Goal: Transaction & Acquisition: Purchase product/service

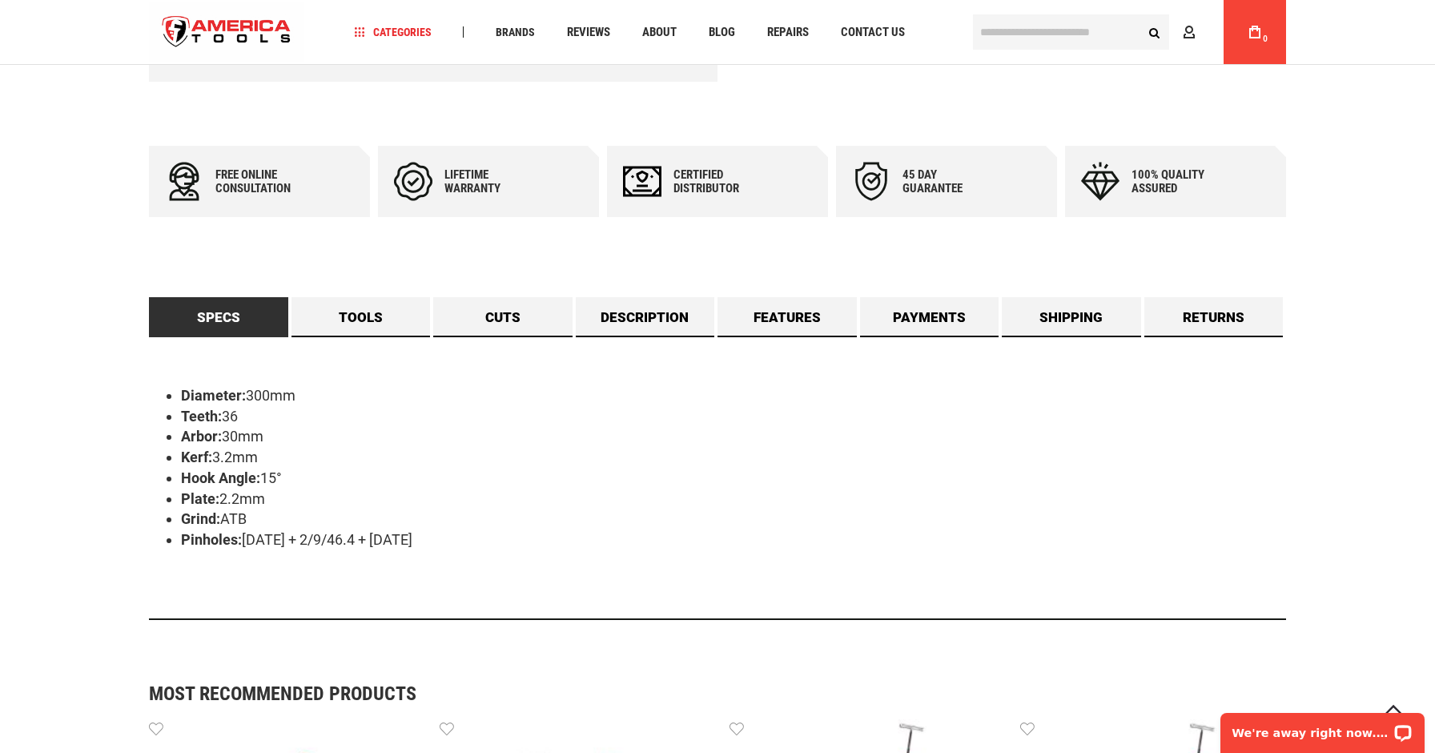
scroll to position [628, 0]
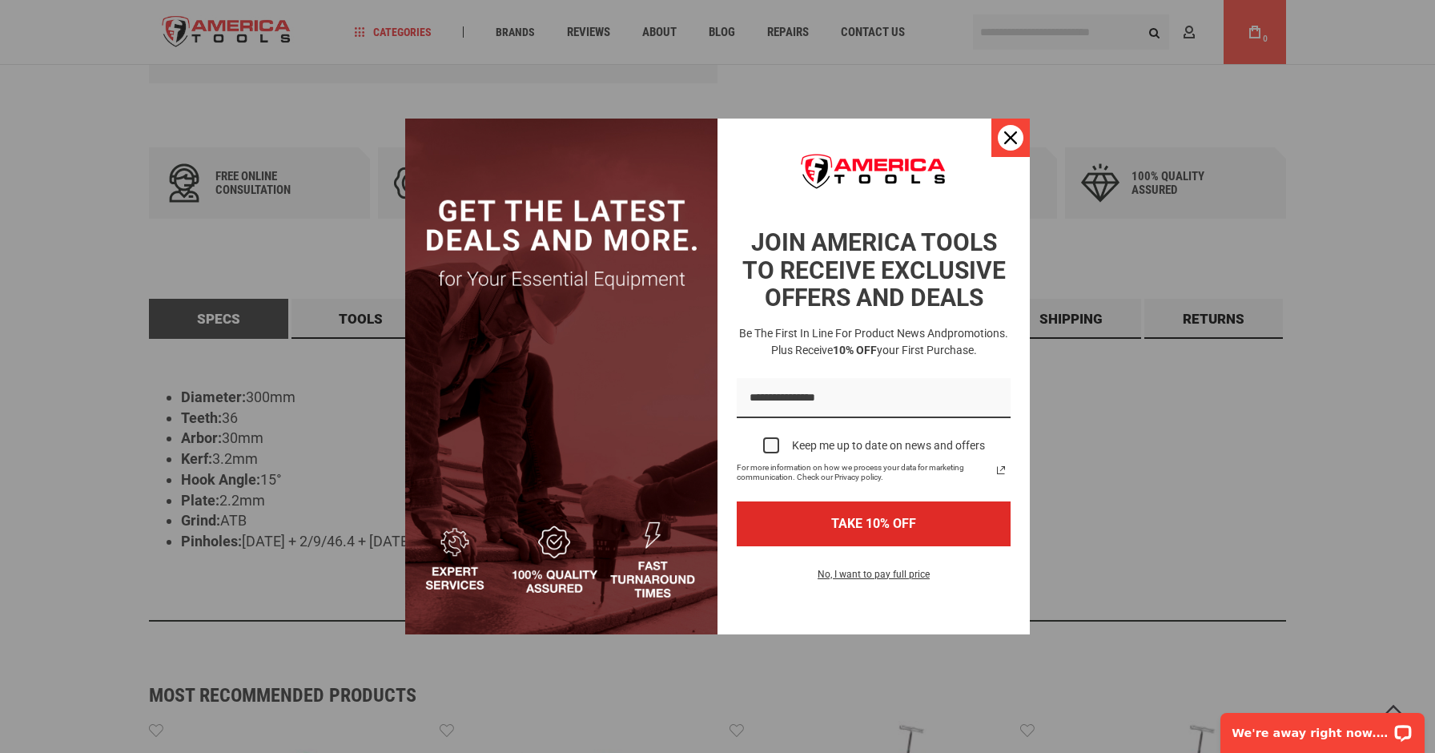
click at [1004, 136] on div "Close" at bounding box center [1011, 138] width 26 height 26
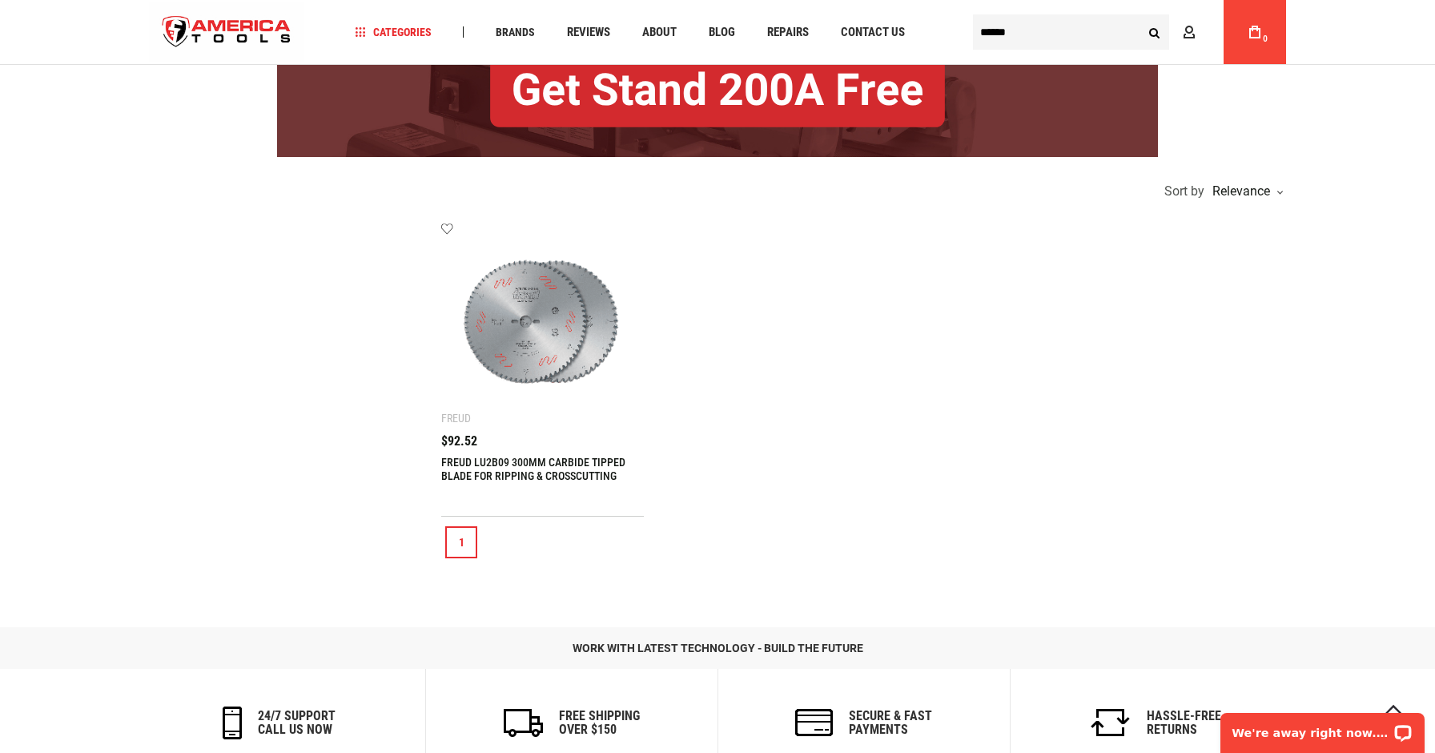
click at [538, 346] on img at bounding box center [542, 323] width 171 height 171
